Goal: Task Accomplishment & Management: Use online tool/utility

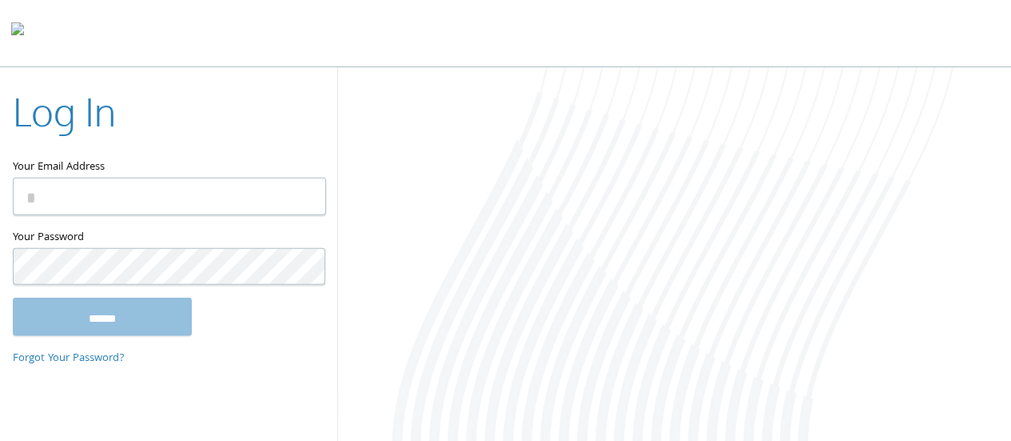
paste input "**********"
type input "**********"
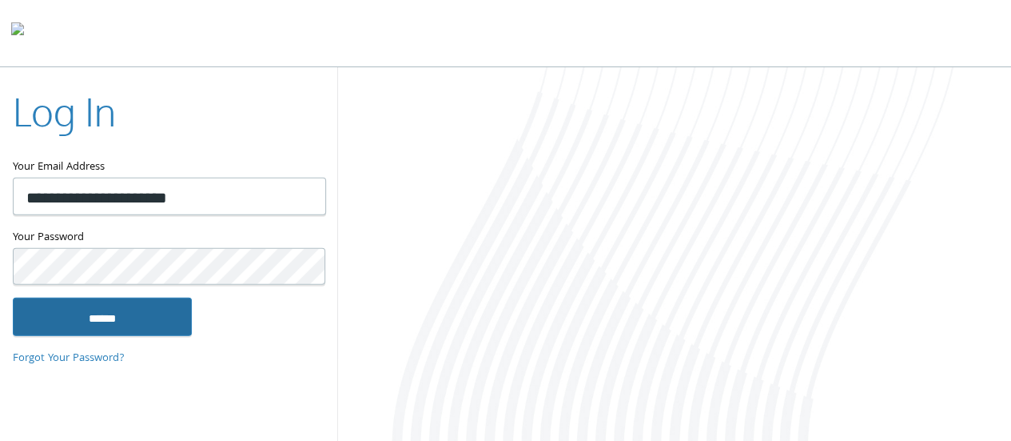
click at [139, 314] on input "******" at bounding box center [102, 316] width 179 height 38
